Goal: Navigation & Orientation: Go to known website

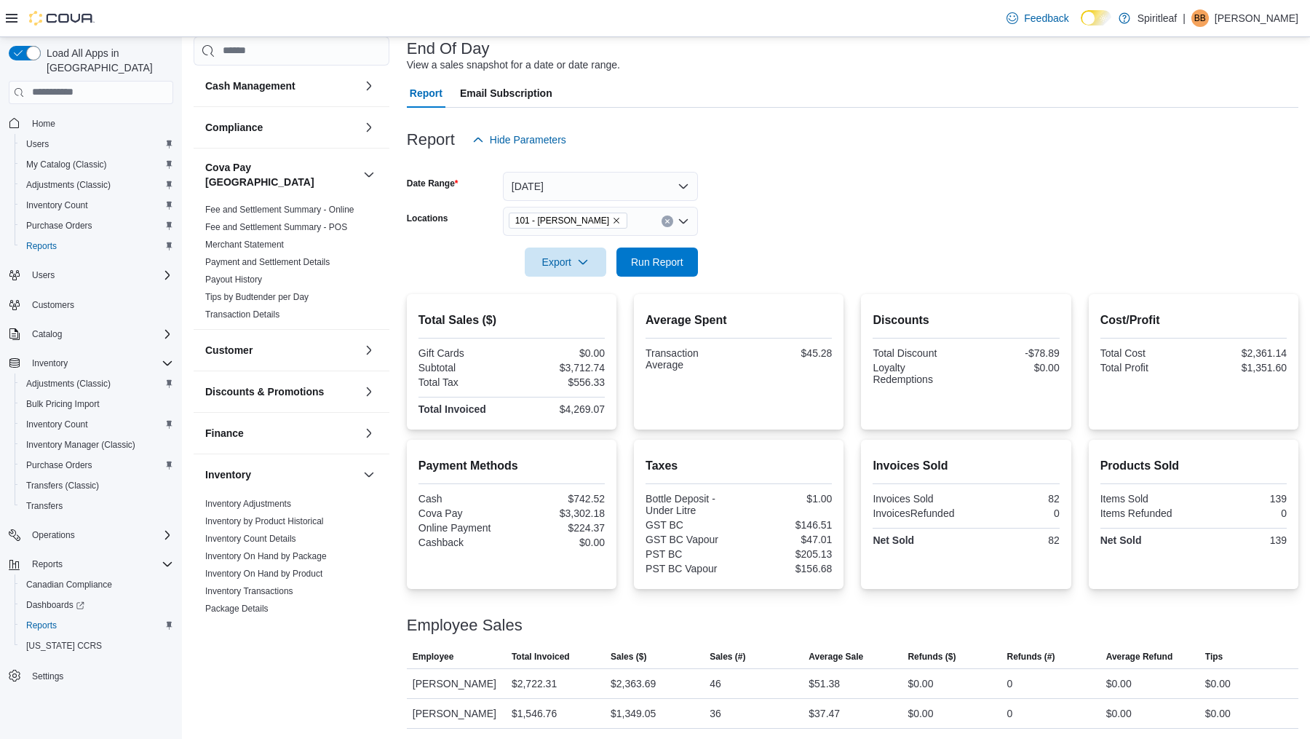
scroll to position [91, 0]
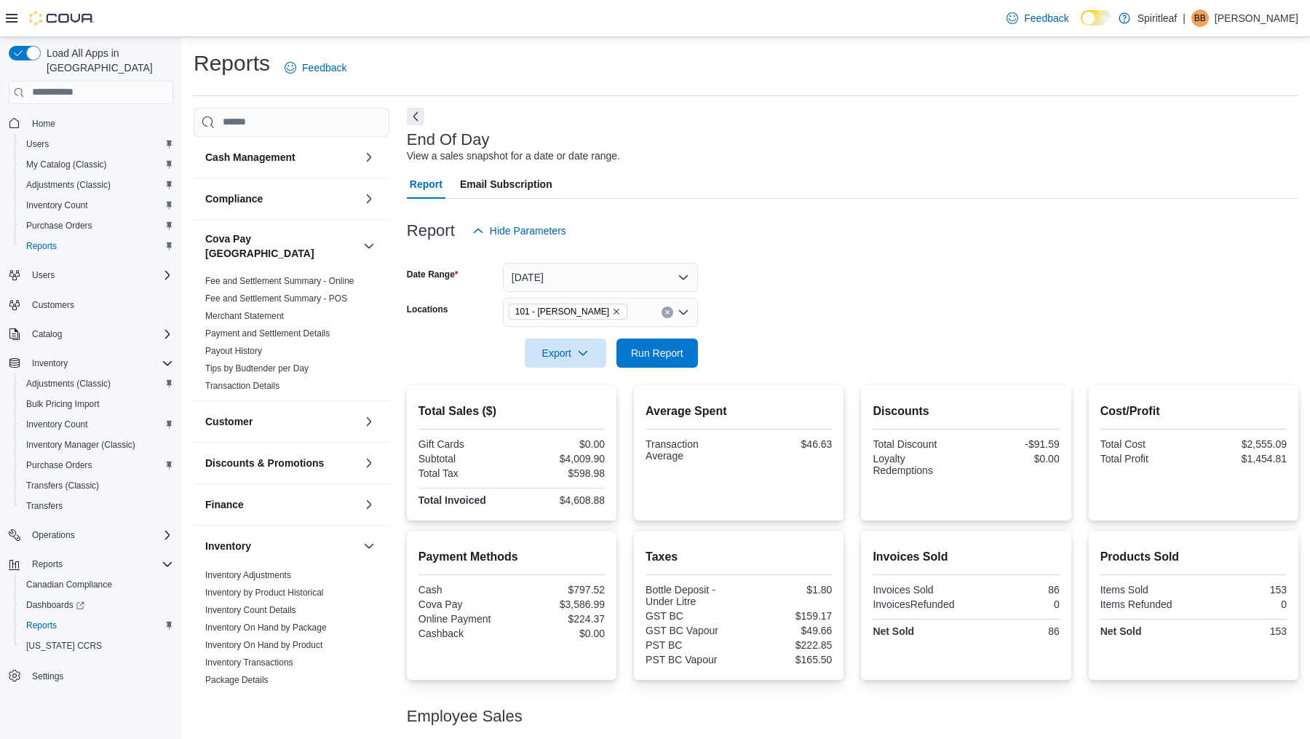
scroll to position [91, 0]
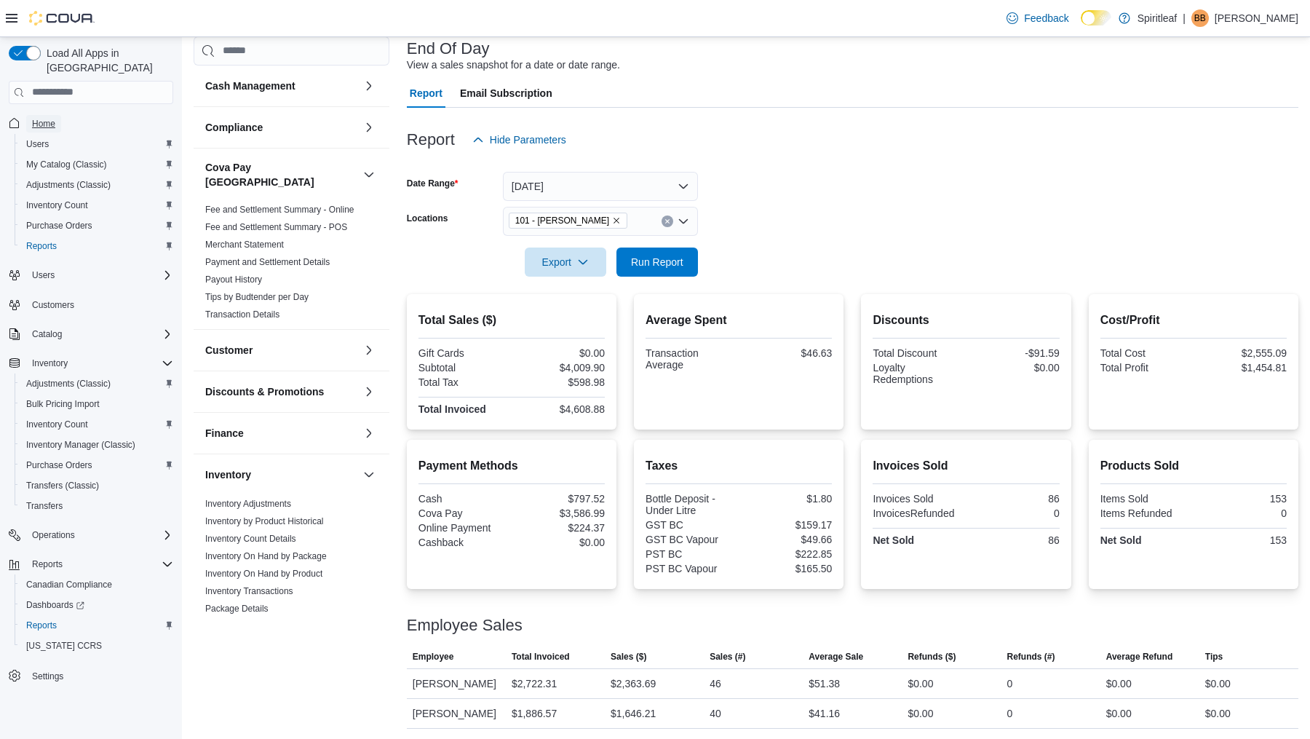
click at [49, 118] on span "Home" at bounding box center [43, 124] width 23 height 12
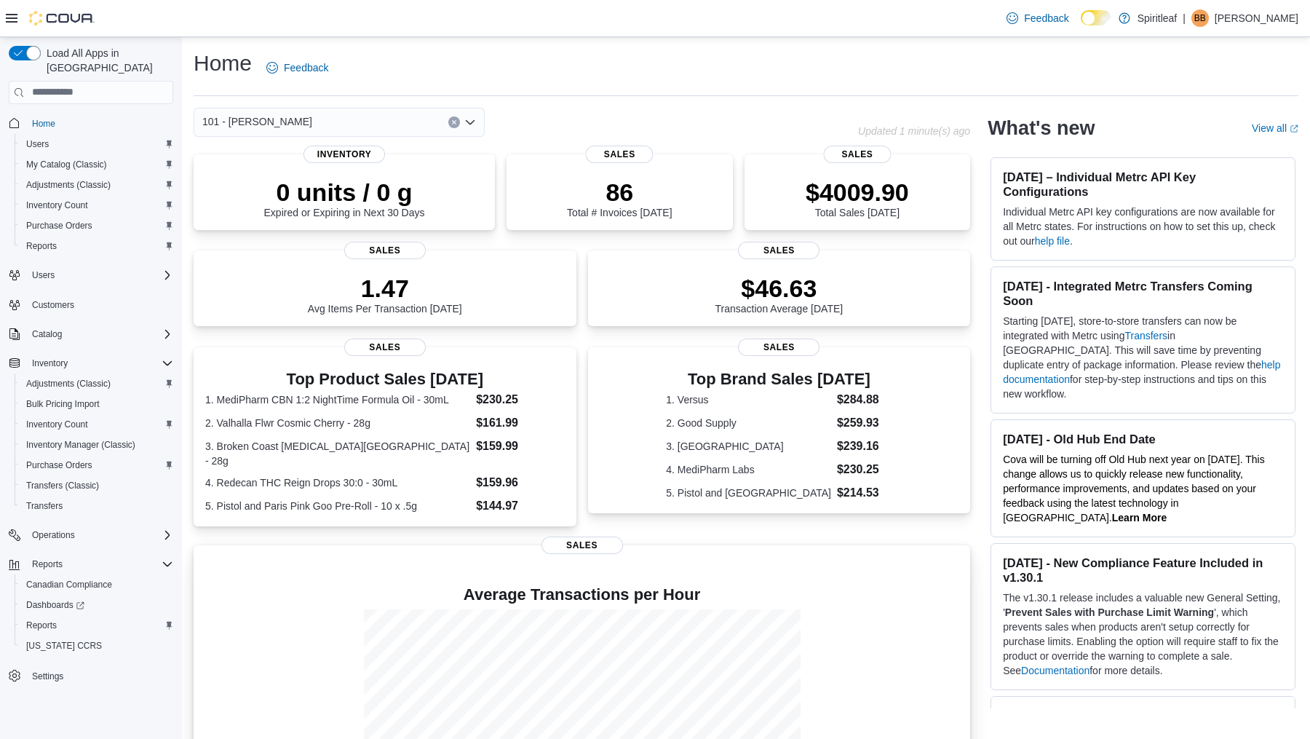
scroll to position [132, 0]
